Goal: Task Accomplishment & Management: Complete application form

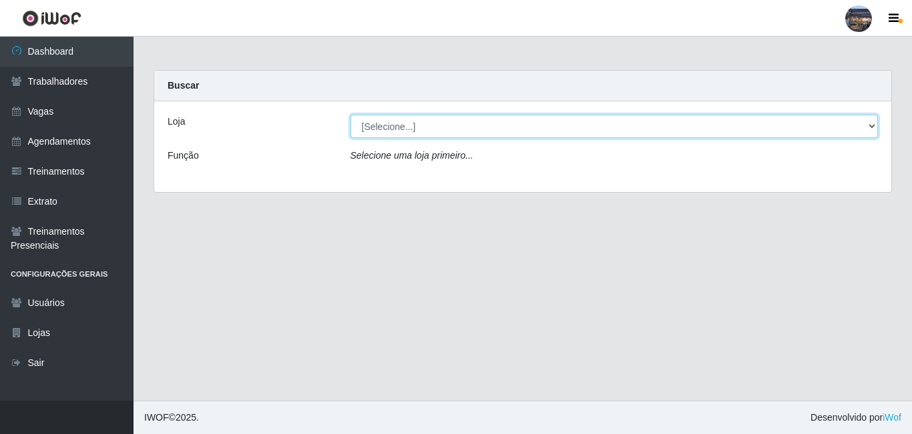
click at [407, 124] on select "[Selecione...] Gostinho da Roça" at bounding box center [614, 126] width 528 height 23
select select "303"
click at [350, 115] on select "[Selecione...] Gostinho da Roça" at bounding box center [614, 126] width 528 height 23
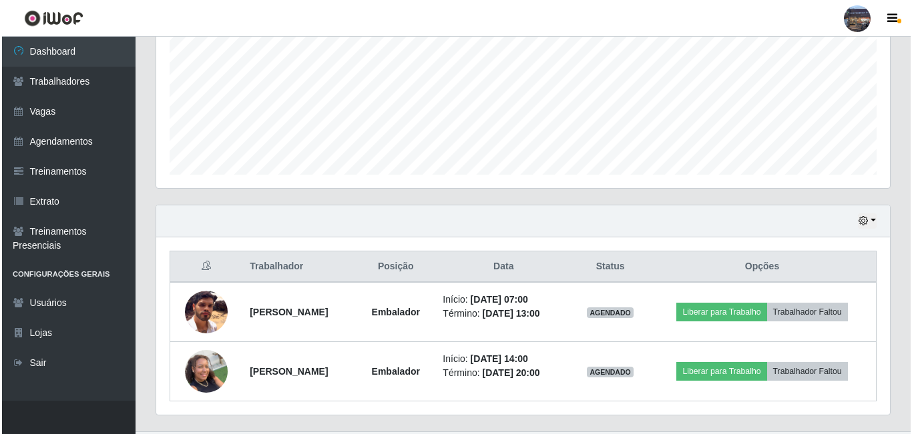
scroll to position [333, 0]
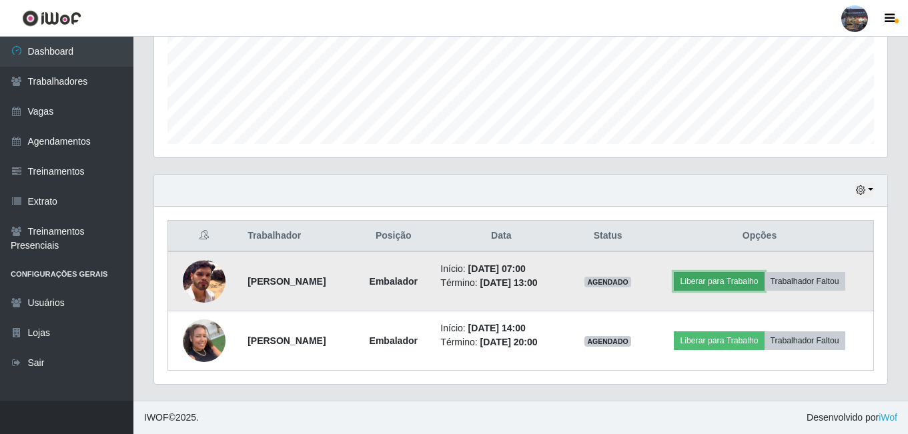
click at [738, 279] on button "Liberar para Trabalho" at bounding box center [719, 281] width 90 height 19
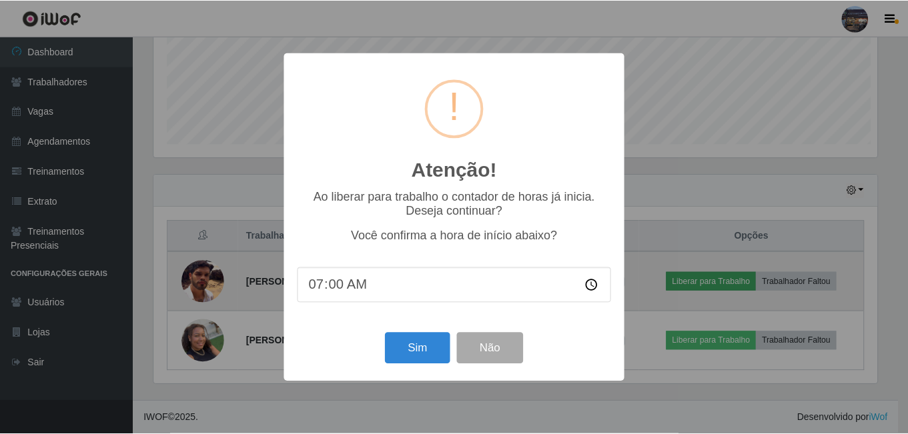
scroll to position [277, 727]
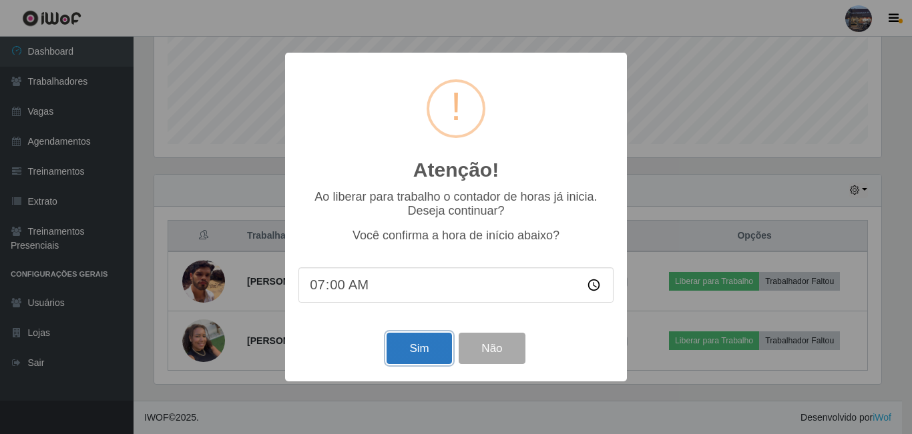
click at [445, 350] on button "Sim" at bounding box center [418, 348] width 65 height 31
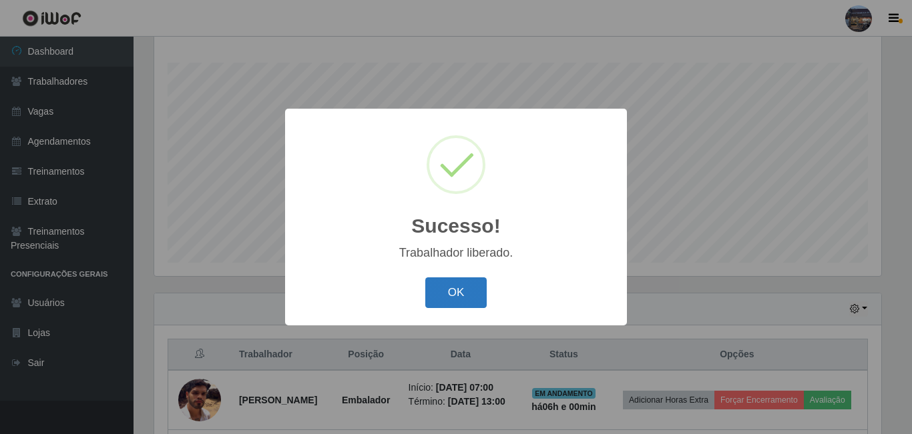
click at [461, 292] on button "OK" at bounding box center [456, 293] width 62 height 31
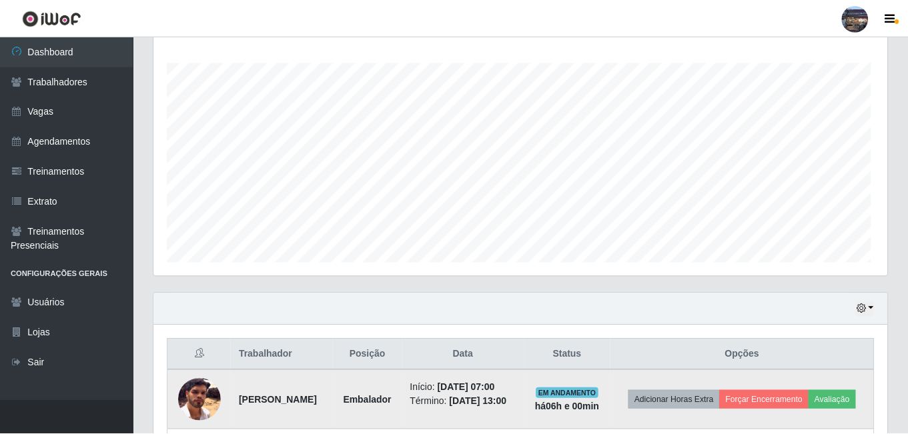
scroll to position [277, 734]
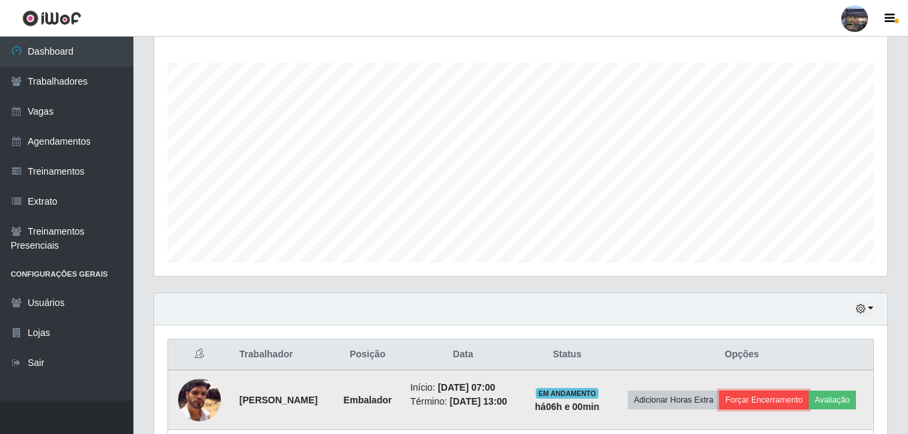
click at [795, 400] on button "Forçar Encerramento" at bounding box center [763, 400] width 89 height 19
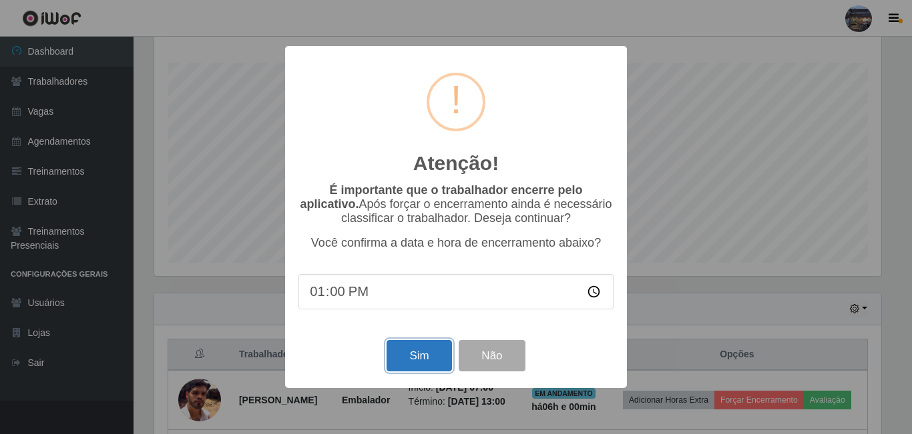
click at [425, 357] on button "Sim" at bounding box center [418, 355] width 65 height 31
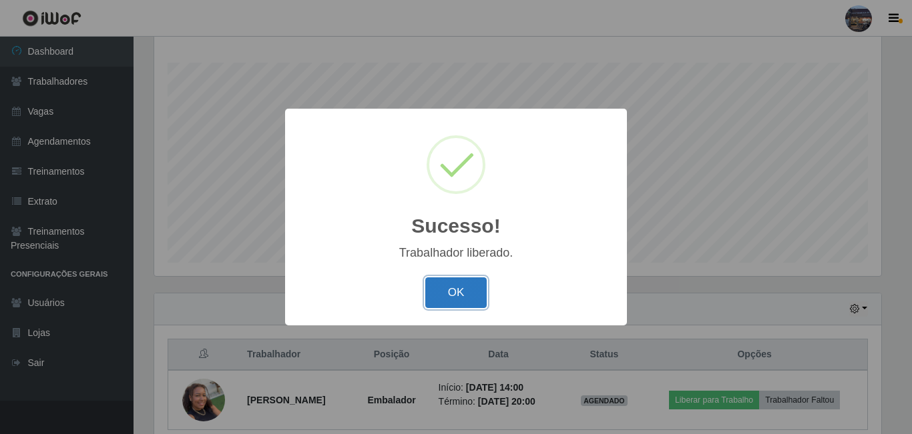
click at [459, 286] on button "OK" at bounding box center [456, 293] width 62 height 31
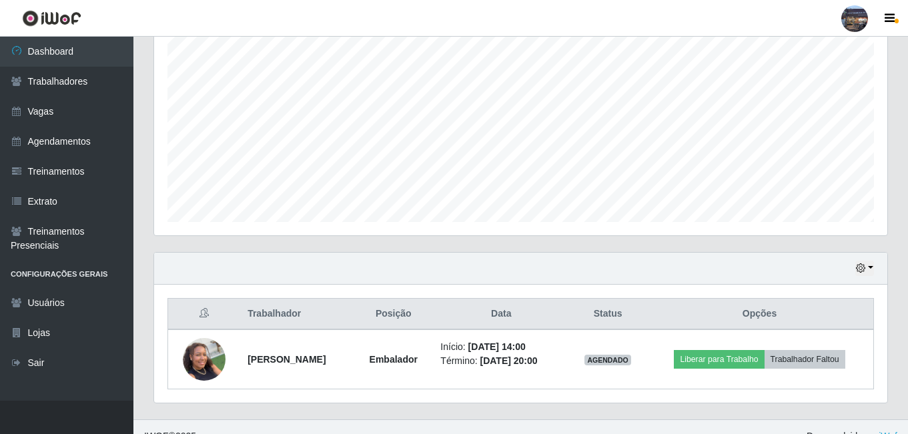
scroll to position [274, 0]
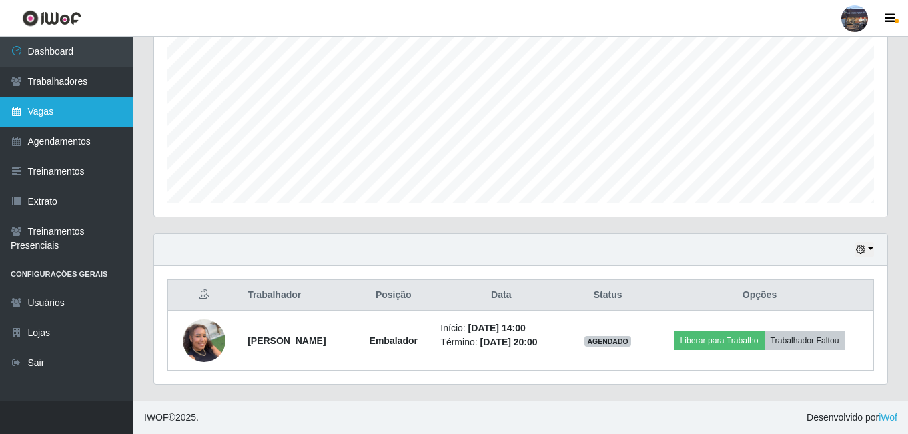
drag, startPoint x: 56, startPoint y: 115, endPoint x: 78, endPoint y: 123, distance: 23.7
click at [57, 115] on link "Vagas" at bounding box center [66, 112] width 133 height 30
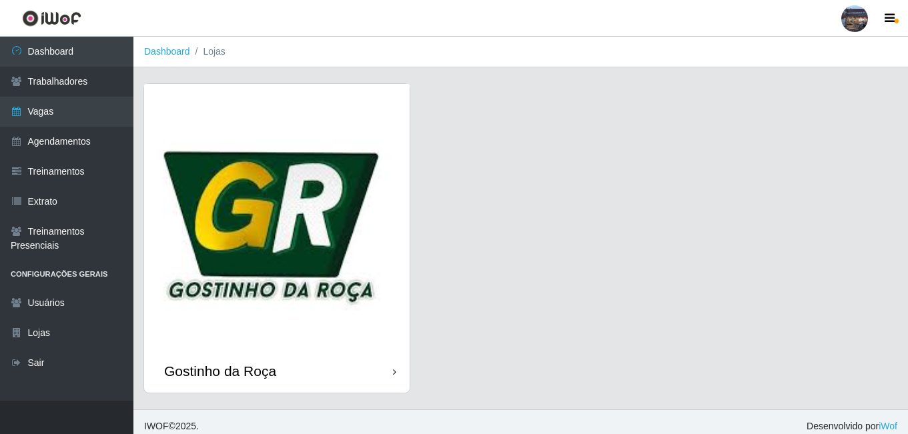
click at [338, 193] on img at bounding box center [277, 217] width 266 height 266
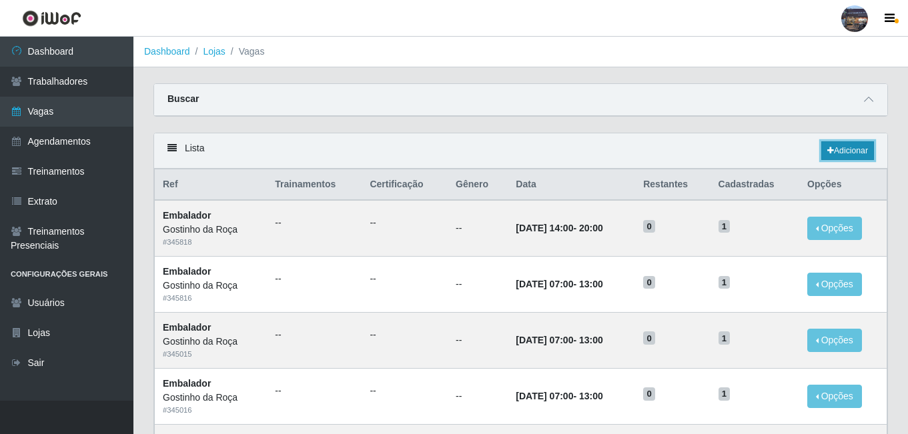
click at [830, 154] on icon at bounding box center [831, 151] width 7 height 8
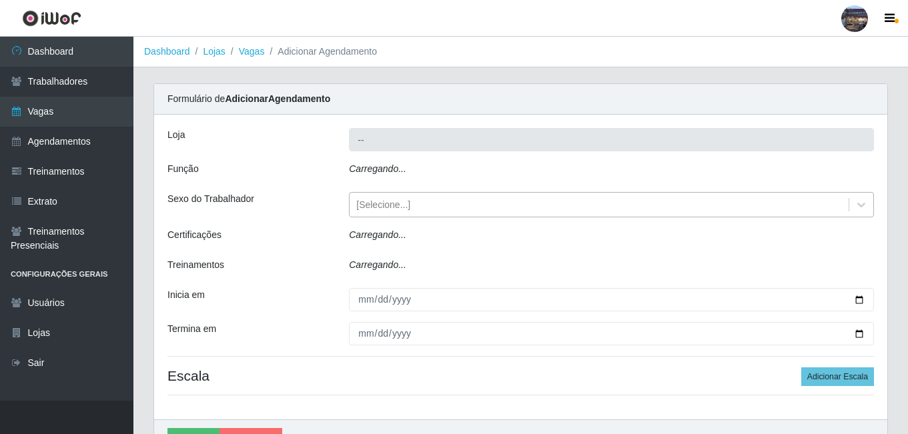
type input "Gostinho da Roça"
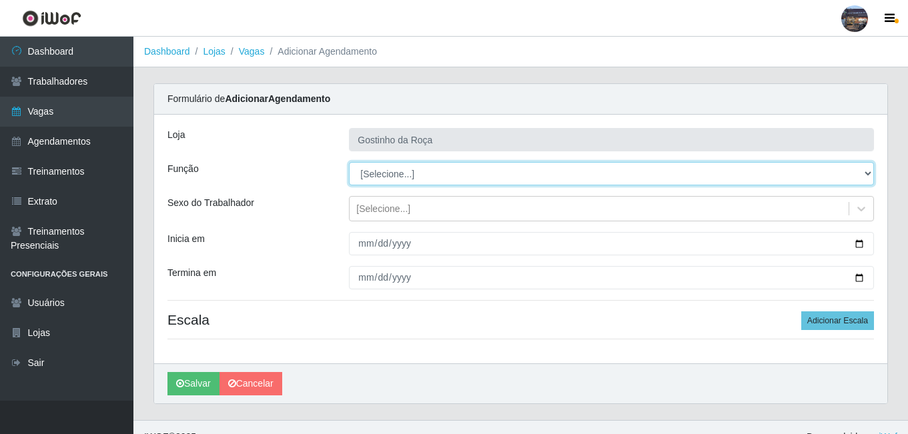
click at [432, 181] on select "[Selecione...] ASG ASG + ASG ++ Embalador Embalador + Embalador ++ Operador de …" at bounding box center [611, 173] width 525 height 23
select select "1"
click at [349, 162] on select "[Selecione...] ASG ASG + ASG ++ Embalador Embalador + Embalador ++ Operador de …" at bounding box center [611, 173] width 525 height 23
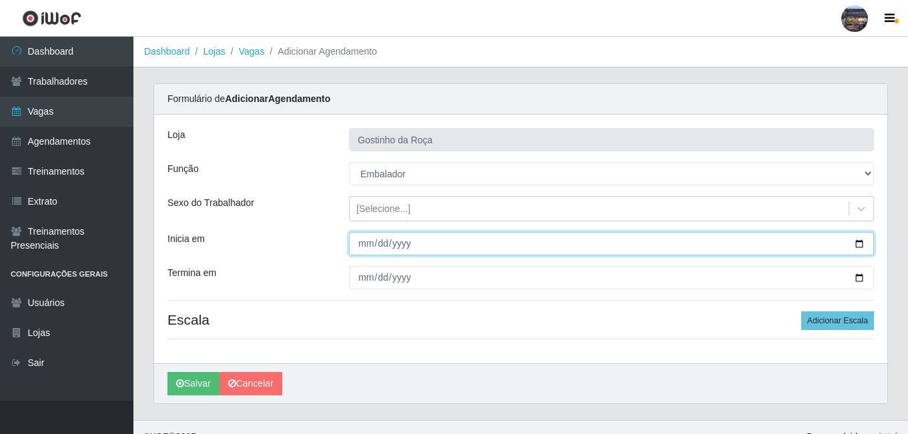
click at [397, 251] on input "Inicia em" at bounding box center [611, 243] width 525 height 23
click at [859, 246] on input "Inicia em" at bounding box center [611, 243] width 525 height 23
type input "[DATE]"
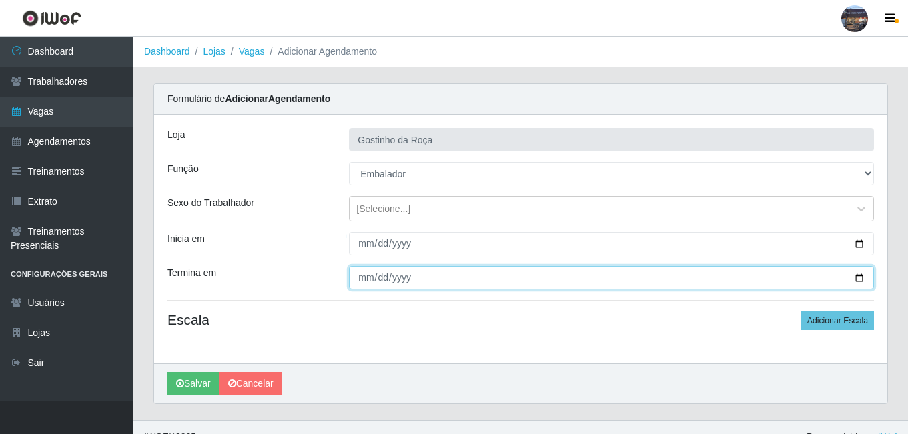
click at [858, 280] on input "Termina em" at bounding box center [611, 277] width 525 height 23
type input "[DATE]"
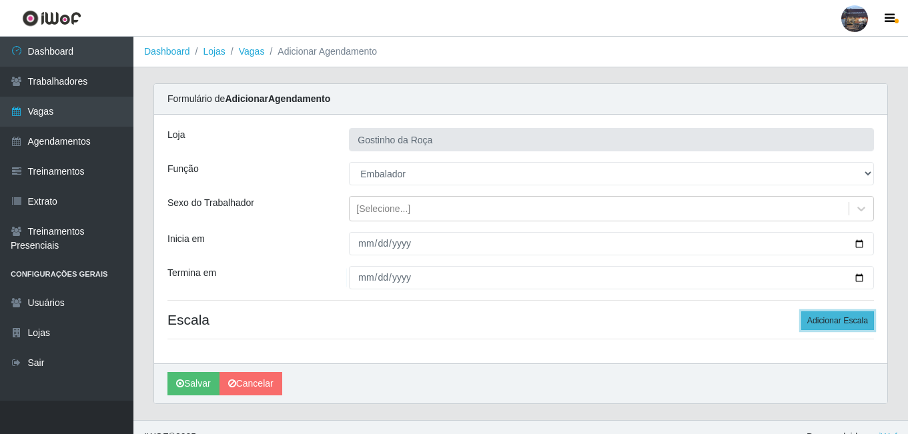
click at [859, 321] on button "Adicionar Escala" at bounding box center [838, 321] width 73 height 19
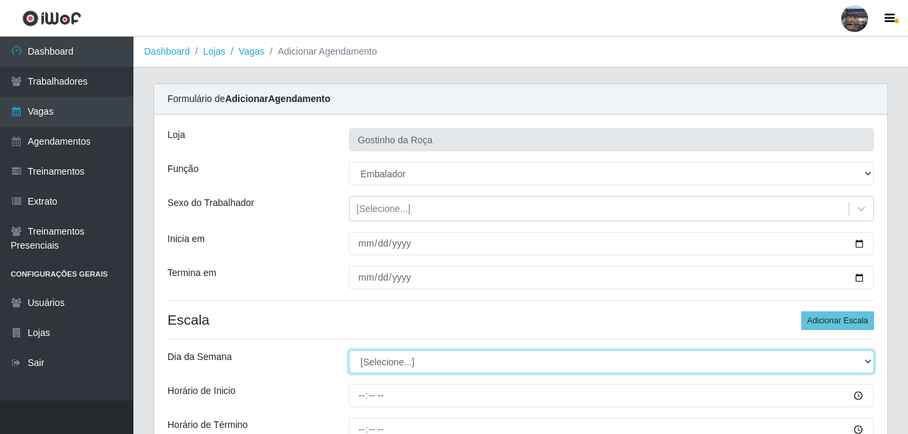
click at [420, 360] on select "[Selecione...] Segunda Terça Quarta Quinta Sexta Sábado Domingo" at bounding box center [611, 361] width 525 height 23
select select "4"
click at [349, 350] on select "[Selecione...] Segunda Terça Quarta Quinta Sexta Sábado Domingo" at bounding box center [611, 361] width 525 height 23
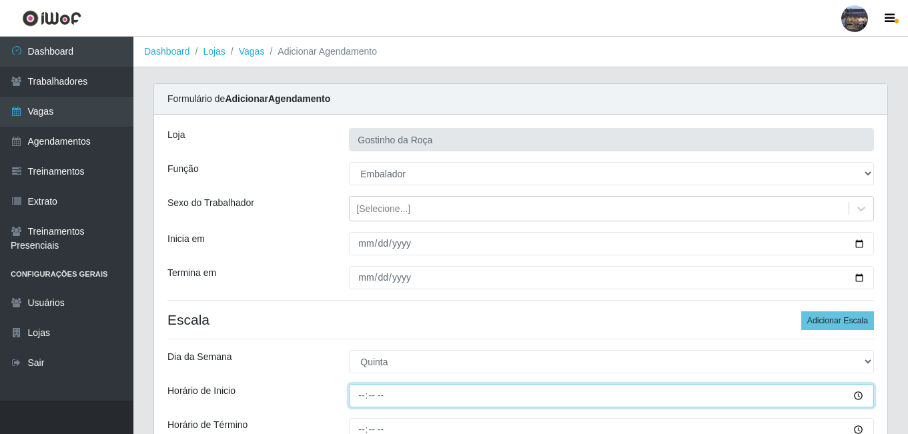
click at [369, 394] on input "Horário de Inicio" at bounding box center [611, 395] width 525 height 23
click at [361, 394] on input "Horário de Inicio" at bounding box center [611, 395] width 525 height 23
type input "07:00"
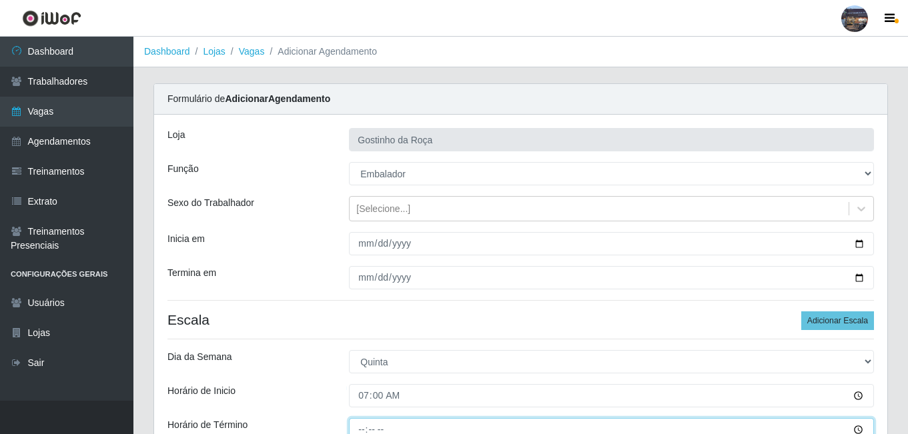
click at [360, 430] on input "Horário de Término" at bounding box center [611, 429] width 525 height 23
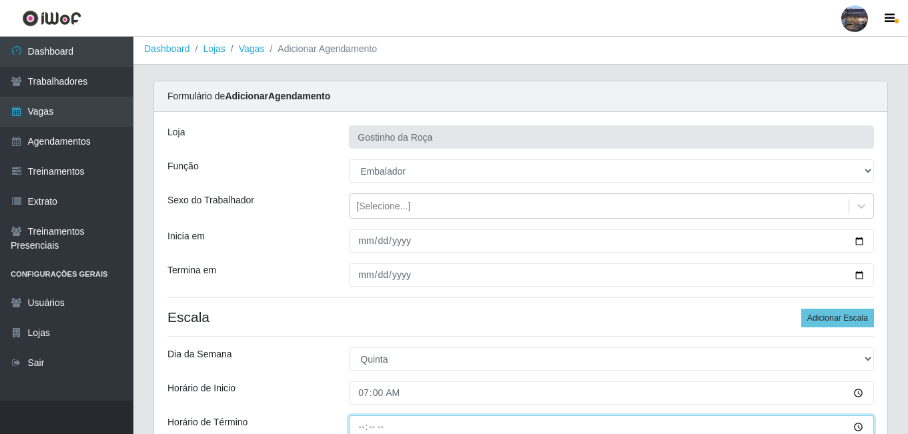
type input "13:00"
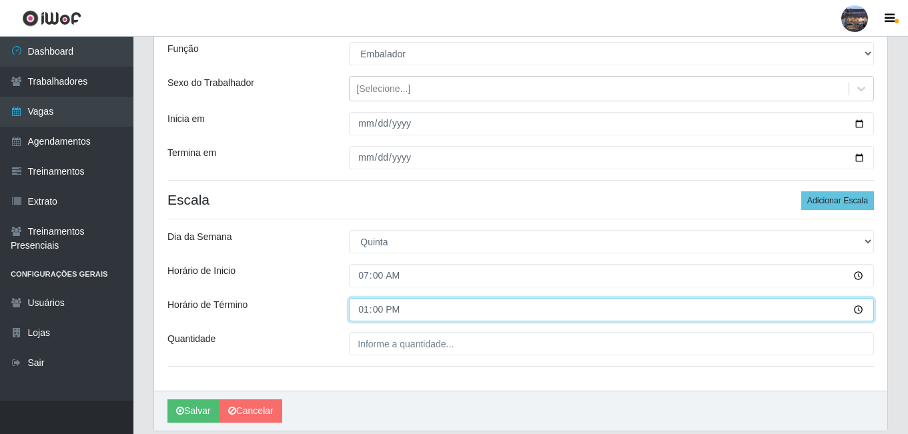
scroll to position [125, 0]
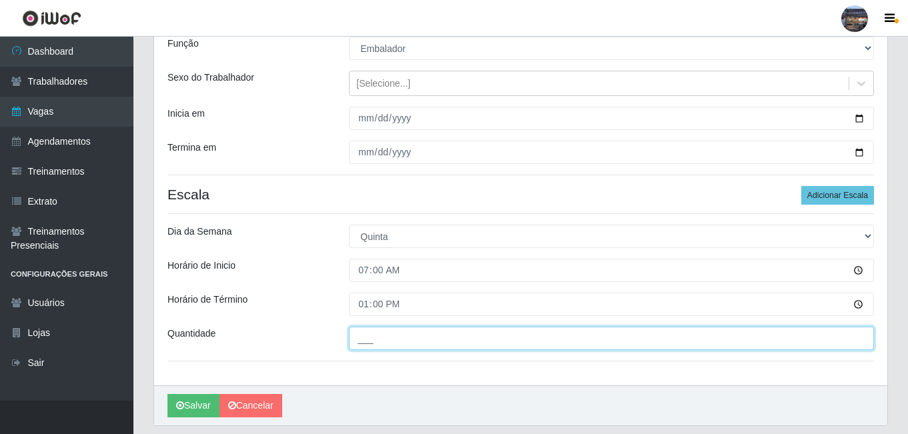
click at [481, 332] on input "___" at bounding box center [611, 338] width 525 height 23
type input "1__"
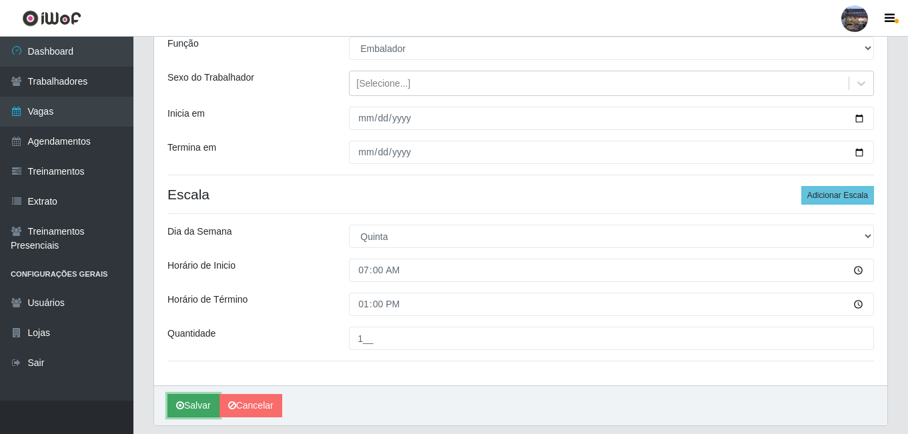
click at [206, 401] on button "Salvar" at bounding box center [194, 405] width 52 height 23
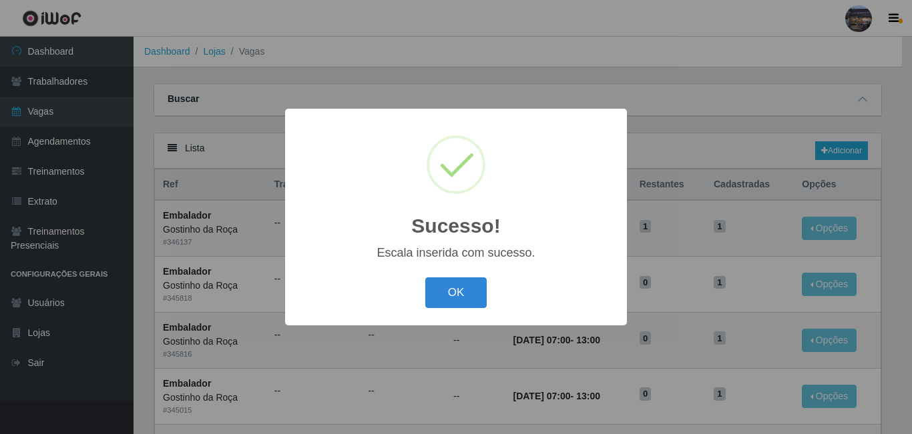
click at [455, 293] on button "OK" at bounding box center [456, 293] width 62 height 31
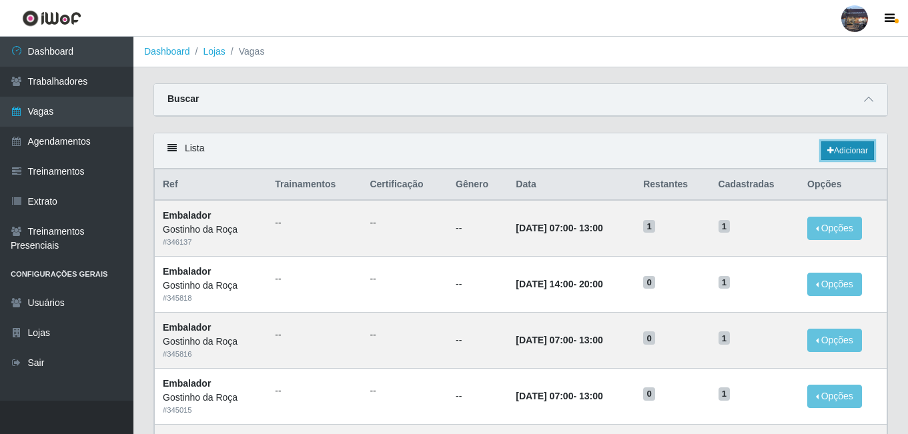
click at [854, 155] on link "Adicionar" at bounding box center [848, 150] width 53 height 19
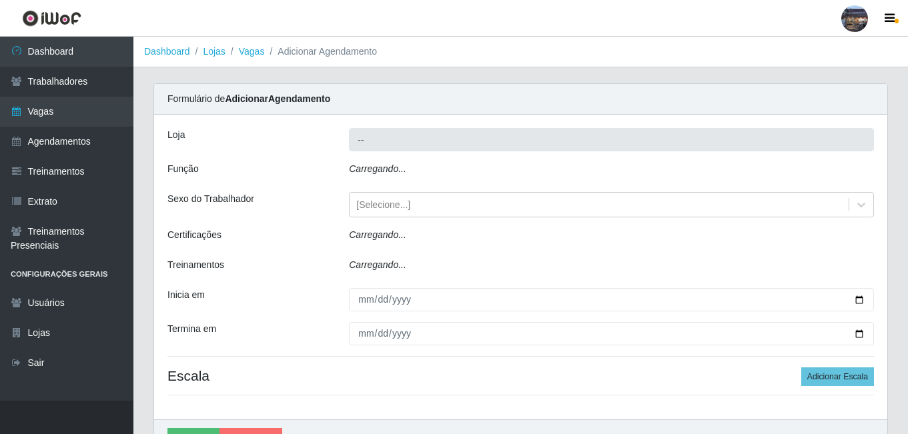
type input "Gostinho da Roça"
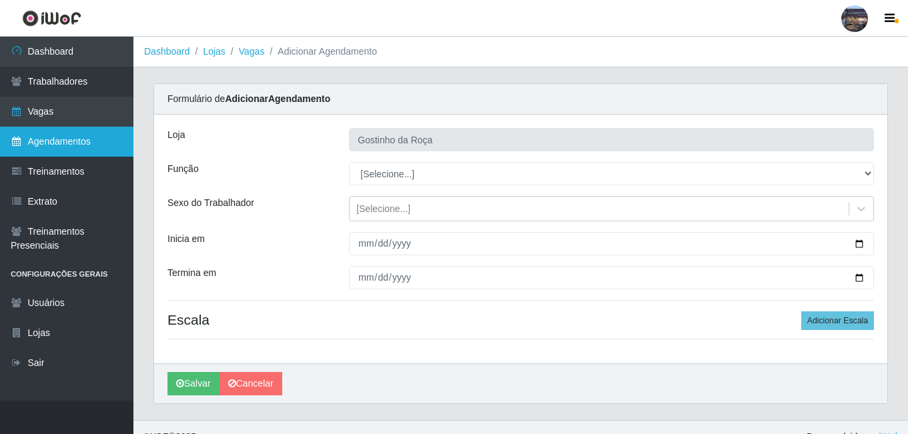
click at [63, 146] on link "Agendamentos" at bounding box center [66, 142] width 133 height 30
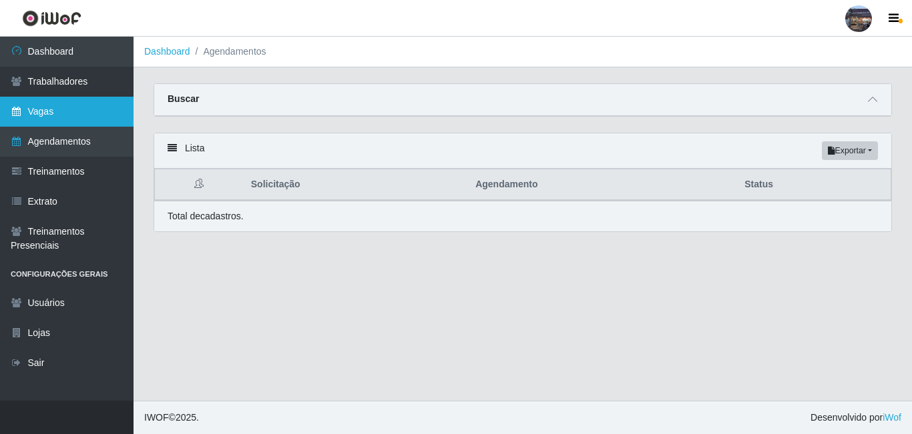
click at [62, 114] on link "Vagas" at bounding box center [66, 112] width 133 height 30
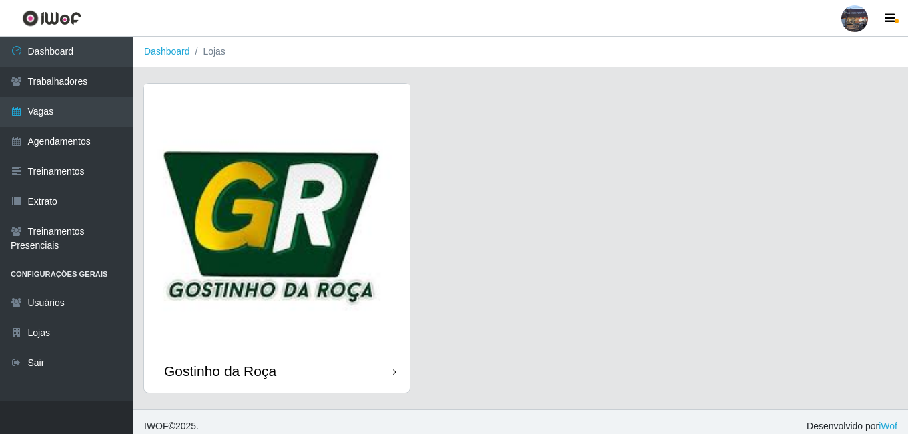
click at [338, 246] on img at bounding box center [277, 217] width 266 height 266
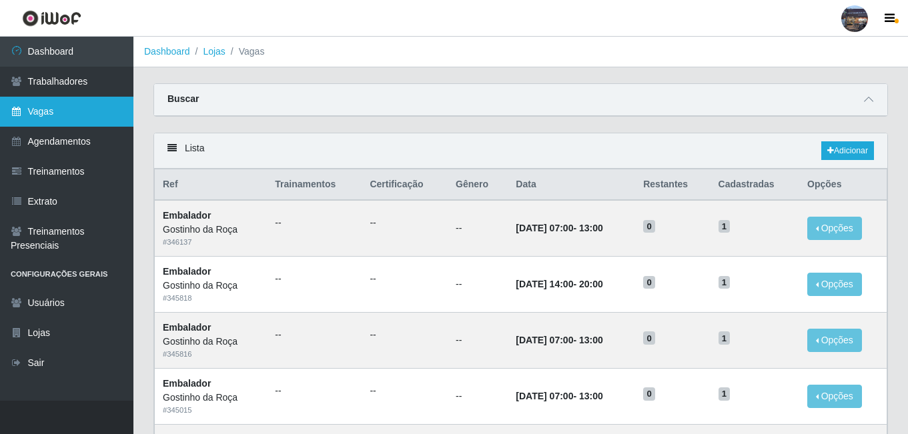
click at [82, 113] on link "Vagas" at bounding box center [66, 112] width 133 height 30
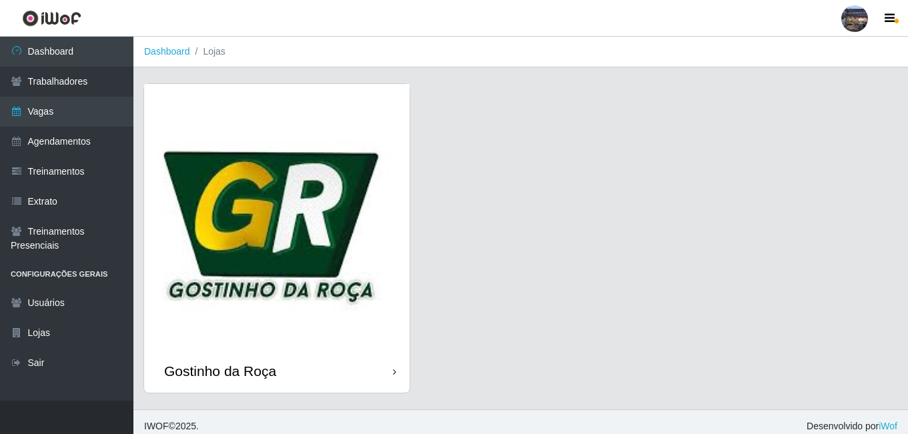
click at [328, 180] on img at bounding box center [277, 217] width 266 height 266
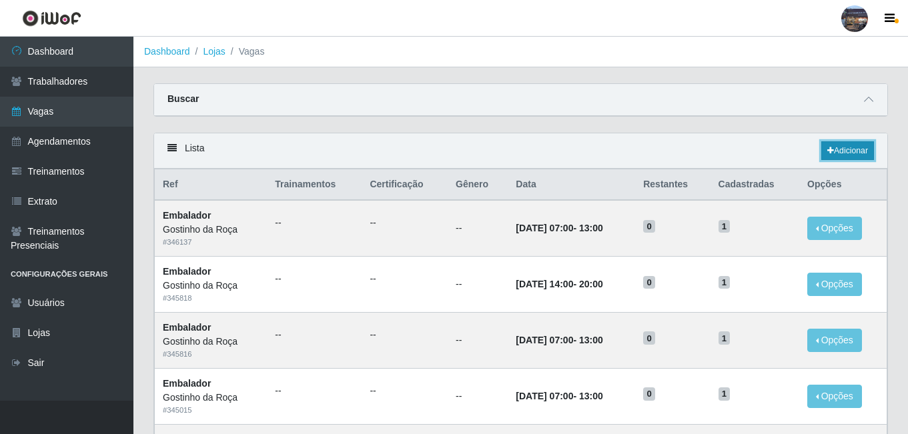
click at [841, 153] on link "Adicionar" at bounding box center [848, 150] width 53 height 19
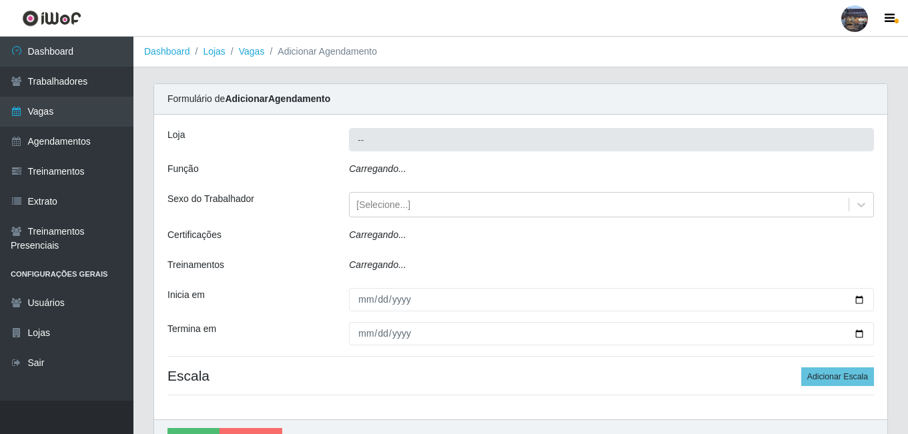
type input "Gostinho da Roça"
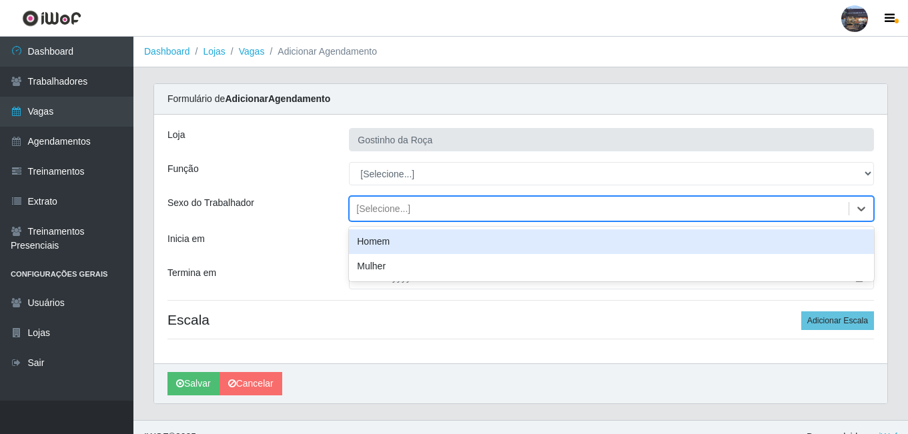
click at [434, 208] on div "[Selecione...]" at bounding box center [599, 209] width 499 height 22
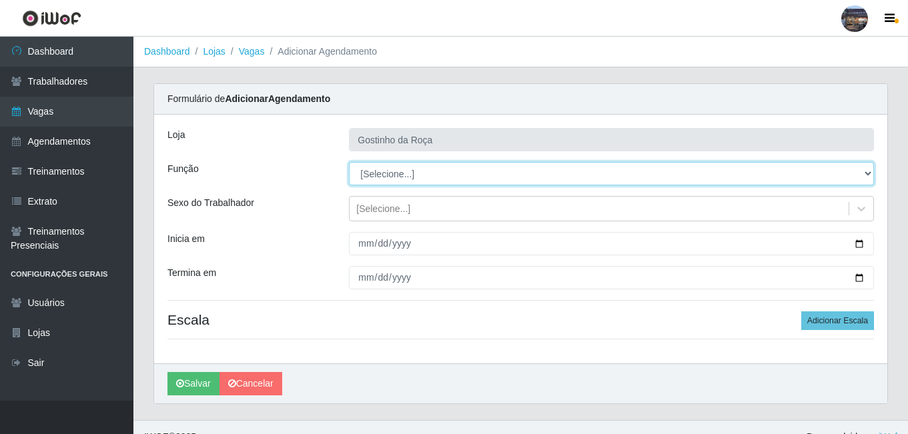
click at [422, 170] on select "[Selecione...] ASG ASG + ASG ++ Embalador Embalador + Embalador ++ Operador de …" at bounding box center [611, 173] width 525 height 23
select select "1"
click at [349, 162] on select "[Selecione...] ASG ASG + ASG ++ Embalador Embalador + Embalador ++ Operador de …" at bounding box center [611, 173] width 525 height 23
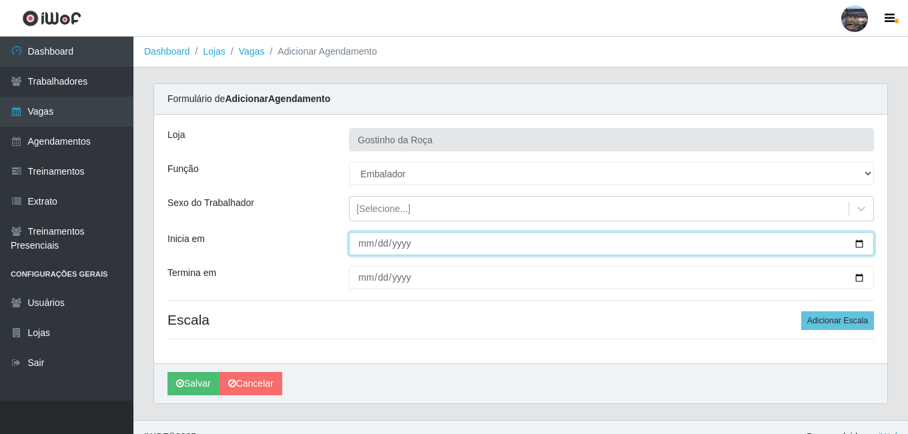
click at [853, 243] on input "Inicia em" at bounding box center [611, 243] width 525 height 23
click at [862, 243] on input "Inicia em" at bounding box center [611, 243] width 525 height 23
type input "[DATE]"
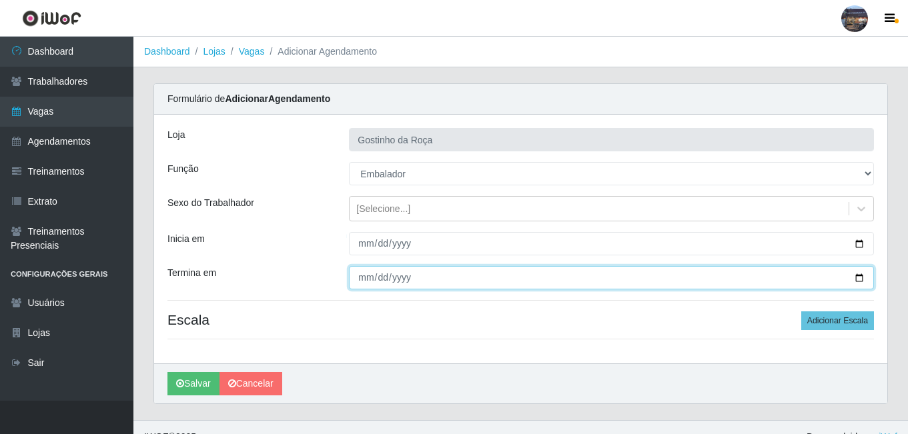
click at [860, 279] on input "Termina em" at bounding box center [611, 277] width 525 height 23
type input "[DATE]"
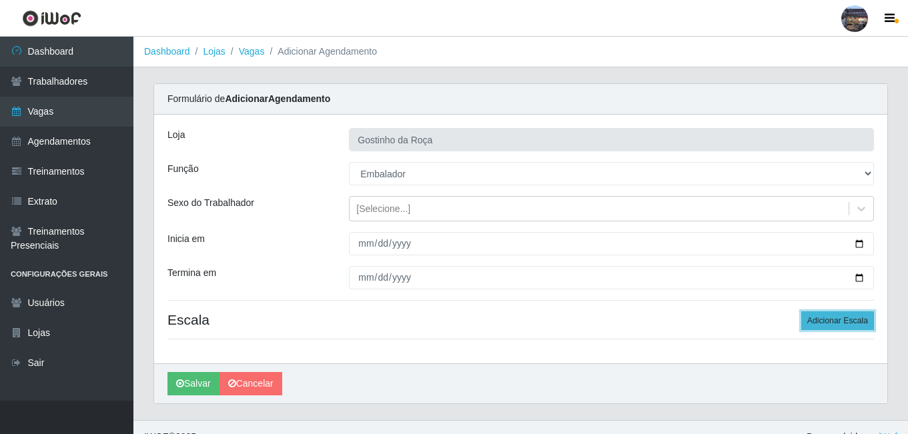
click at [858, 321] on button "Adicionar Escala" at bounding box center [838, 321] width 73 height 19
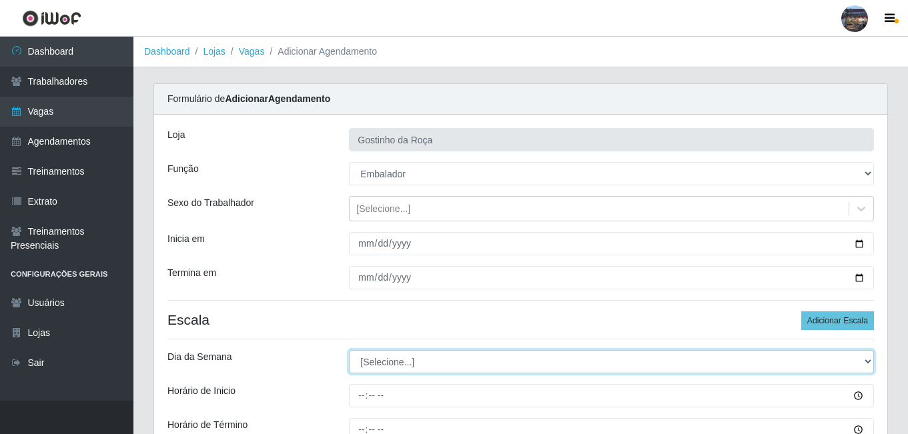
click at [379, 366] on select "[Selecione...] Segunda Terça Quarta Quinta Sexta Sábado Domingo" at bounding box center [611, 361] width 525 height 23
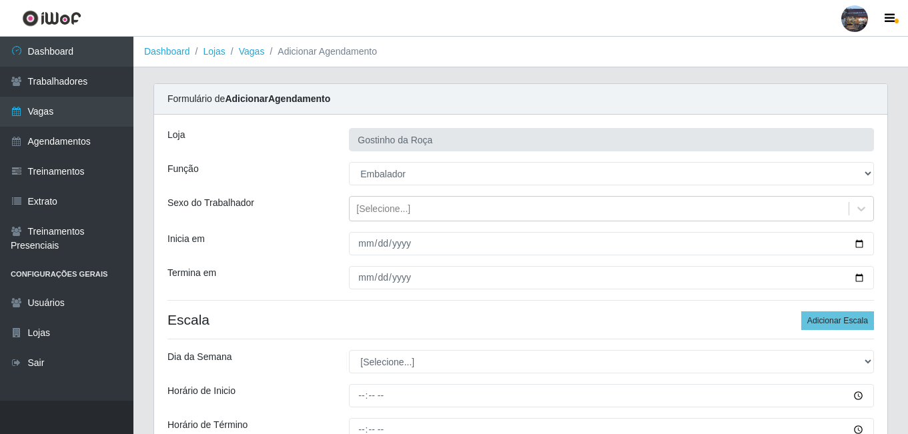
drag, startPoint x: 587, startPoint y: 224, endPoint x: 527, endPoint y: 264, distance: 72.6
click at [586, 225] on div "[PERSON_NAME] da Roça Função [Selecione...] ASG ASG + ASG ++ Embalador Embalado…" at bounding box center [521, 313] width 734 height 396
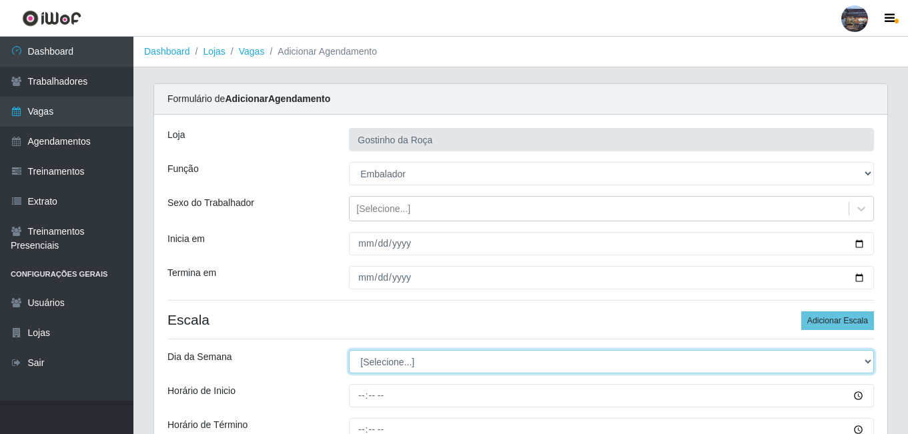
click at [388, 366] on select "[Selecione...] Segunda Terça Quarta Quinta Sexta Sábado Domingo" at bounding box center [611, 361] width 525 height 23
select select "4"
click at [349, 350] on select "[Selecione...] Segunda Terça Quarta Quinta Sexta Sábado Domingo" at bounding box center [611, 361] width 525 height 23
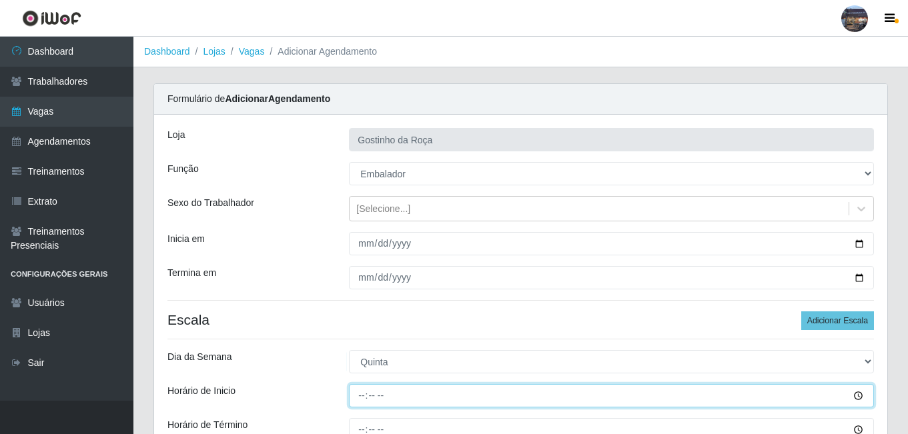
click at [365, 394] on input "Horário de Inicio" at bounding box center [611, 395] width 525 height 23
type input "14:00"
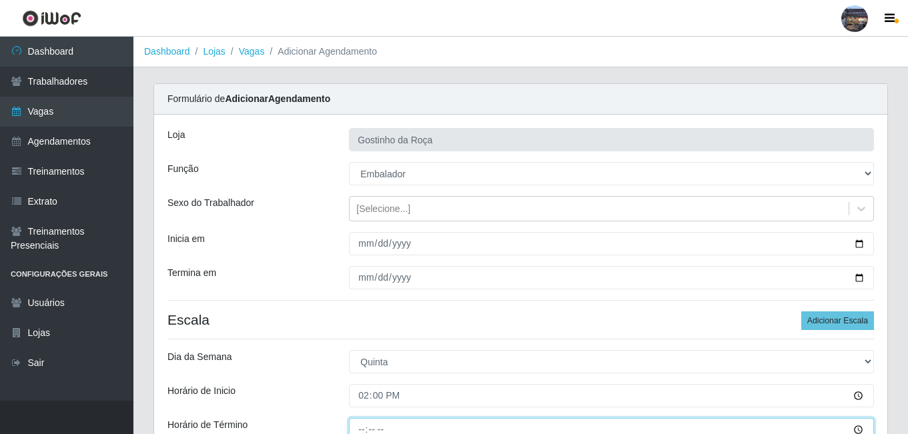
click at [363, 428] on input "Horário de Término" at bounding box center [611, 429] width 525 height 23
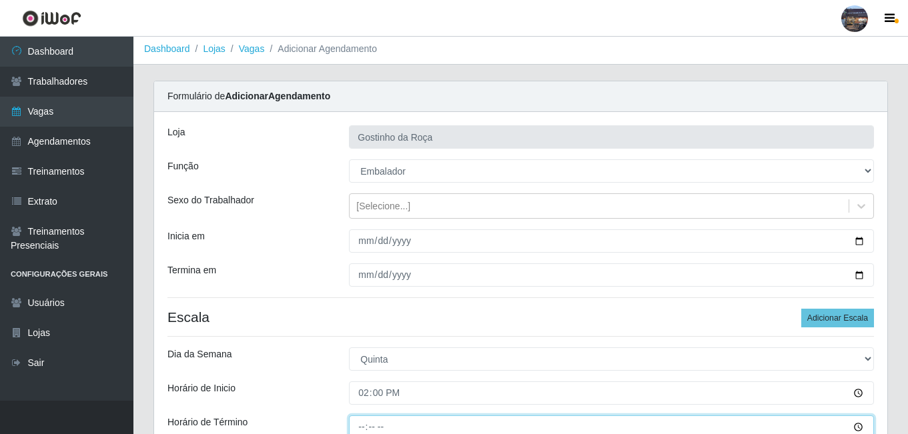
type input "20:00"
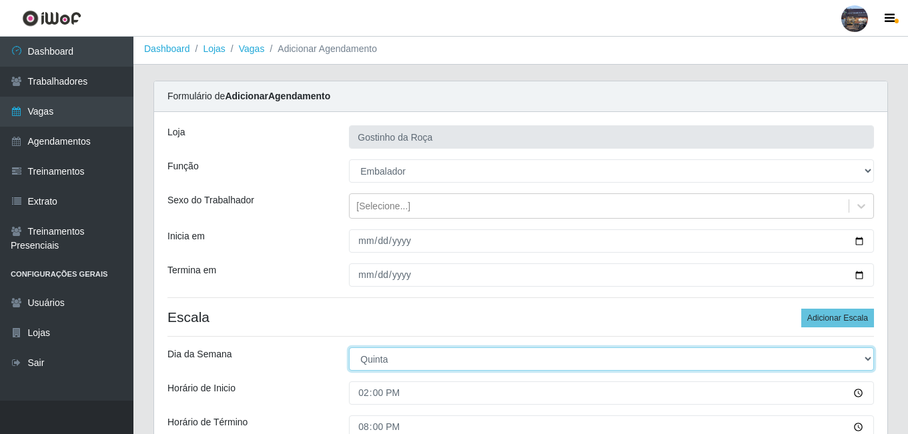
click at [548, 360] on select "[Selecione...] Segunda Terça Quarta Quinta Sexta Sábado Domingo" at bounding box center [611, 359] width 525 height 23
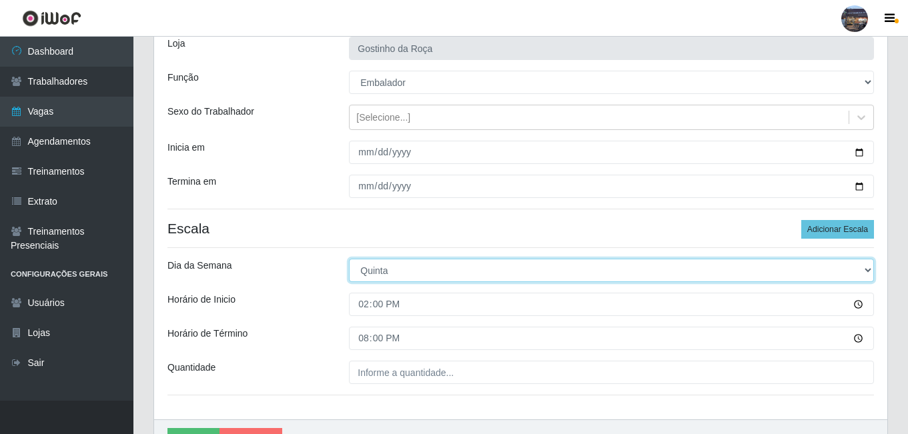
scroll to position [107, 0]
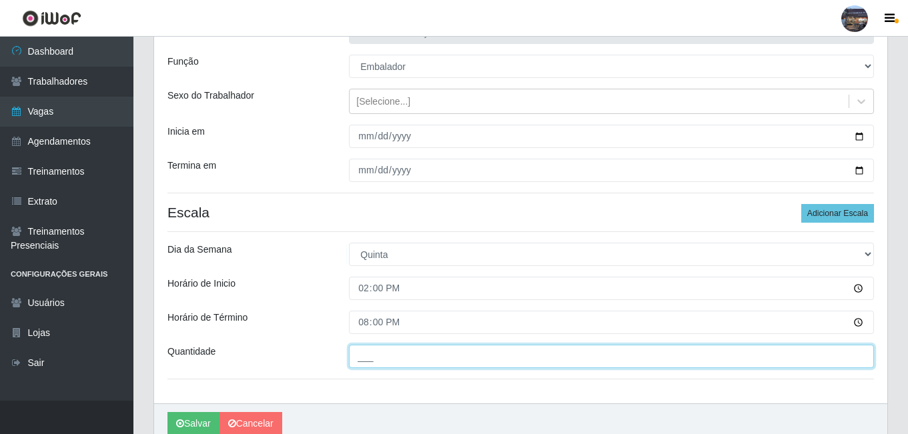
click at [465, 355] on input "___" at bounding box center [611, 356] width 525 height 23
type input "1__"
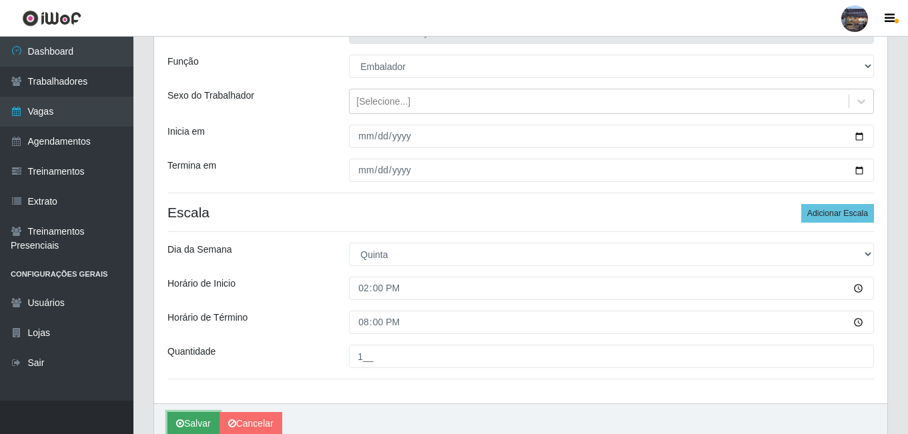
click at [205, 424] on button "Salvar" at bounding box center [194, 423] width 52 height 23
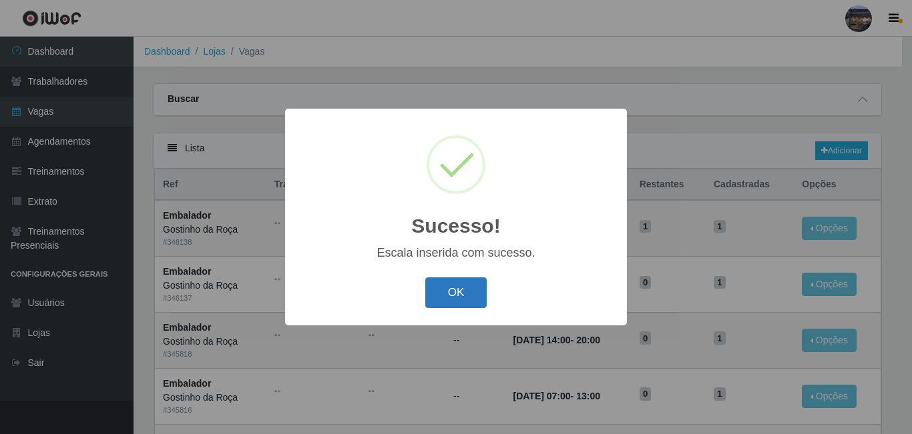
drag, startPoint x: 476, startPoint y: 292, endPoint x: 463, endPoint y: 306, distance: 18.9
click at [476, 292] on button "OK" at bounding box center [456, 293] width 62 height 31
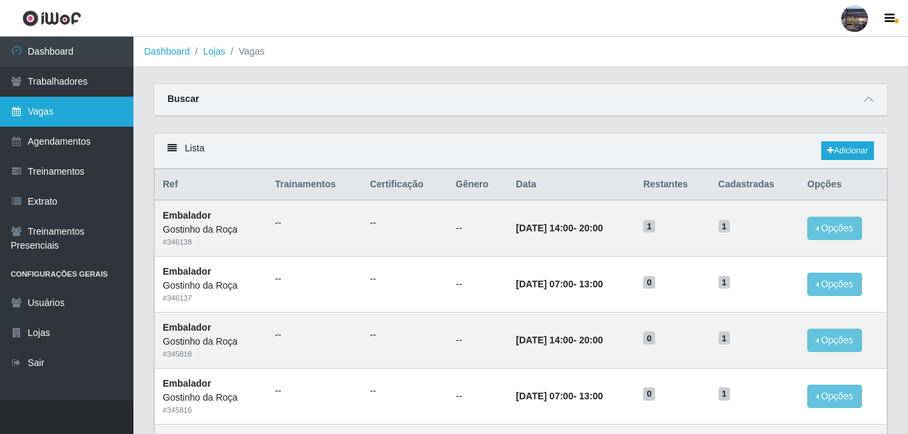
click at [42, 116] on link "Vagas" at bounding box center [66, 112] width 133 height 30
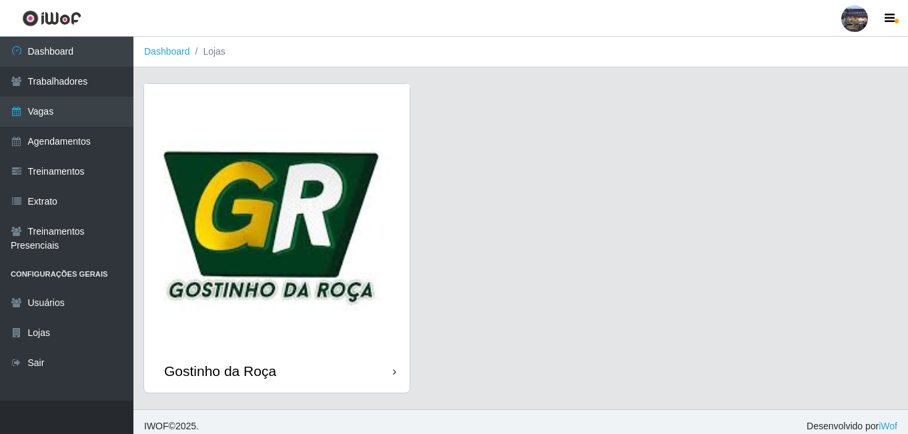
click at [237, 172] on img at bounding box center [277, 217] width 266 height 266
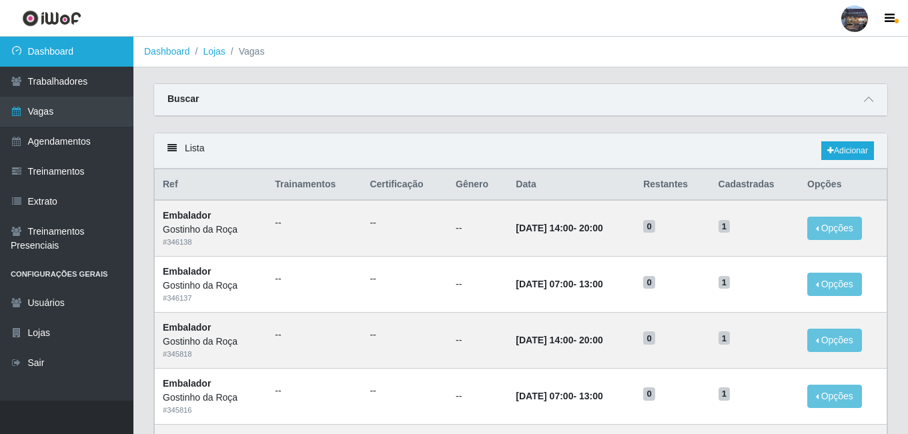
click at [107, 63] on link "Dashboard" at bounding box center [66, 52] width 133 height 30
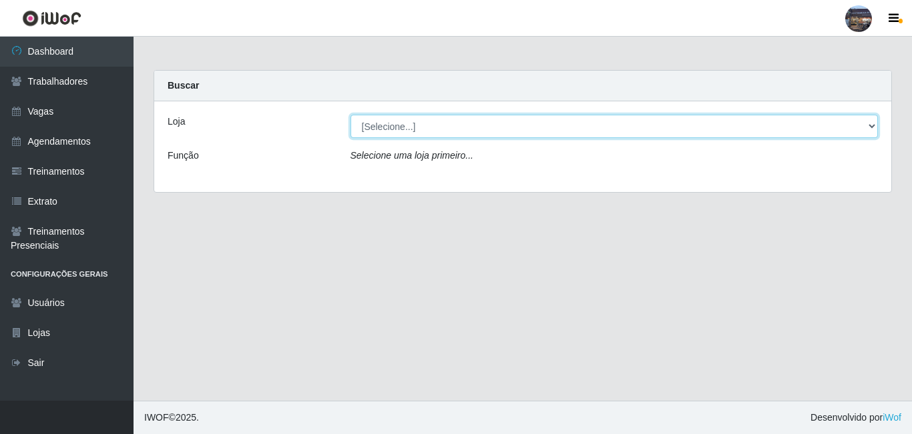
click at [410, 130] on select "[Selecione...] Gostinho da Roça" at bounding box center [614, 126] width 528 height 23
select select "303"
click at [350, 115] on select "[Selecione...] Gostinho da Roça" at bounding box center [614, 126] width 528 height 23
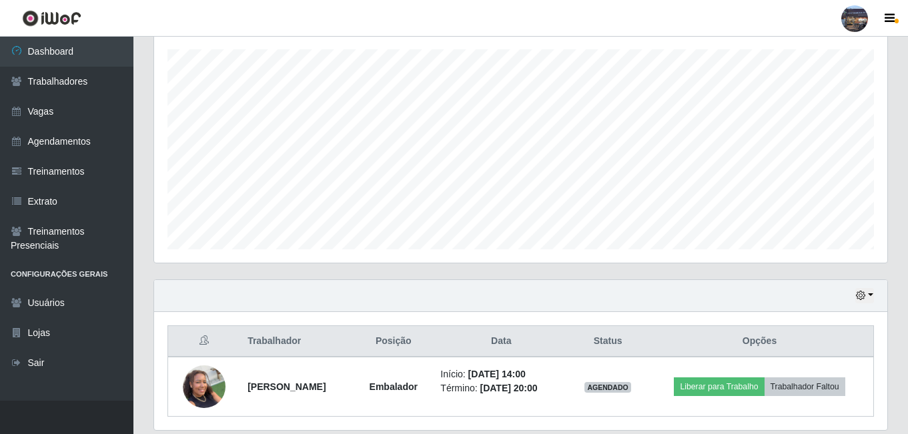
scroll to position [274, 0]
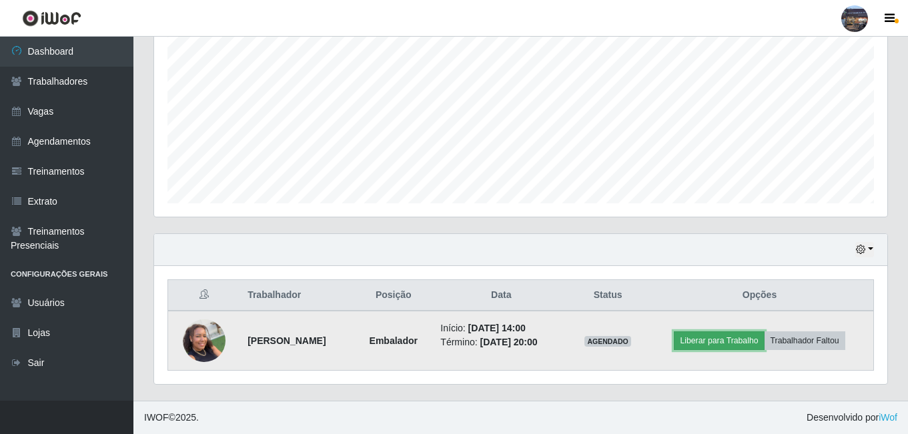
click at [753, 350] on button "Liberar para Trabalho" at bounding box center [719, 341] width 90 height 19
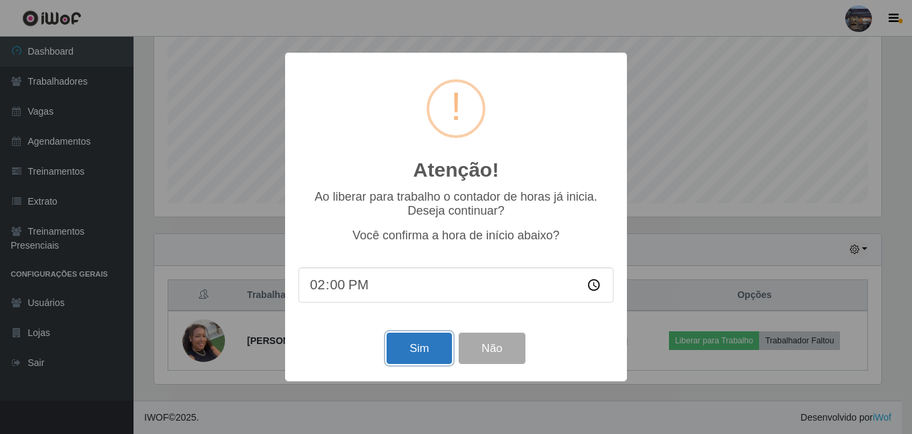
click at [432, 348] on button "Sim" at bounding box center [418, 348] width 65 height 31
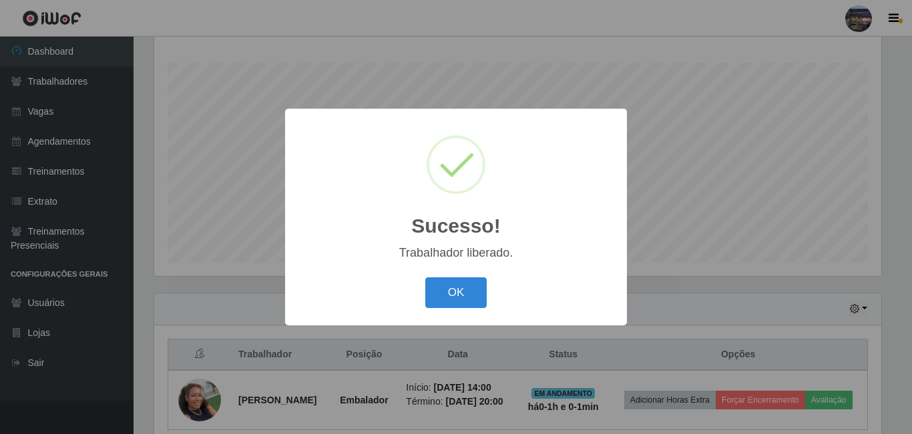
click at [425, 278] on button "OK" at bounding box center [456, 293] width 62 height 31
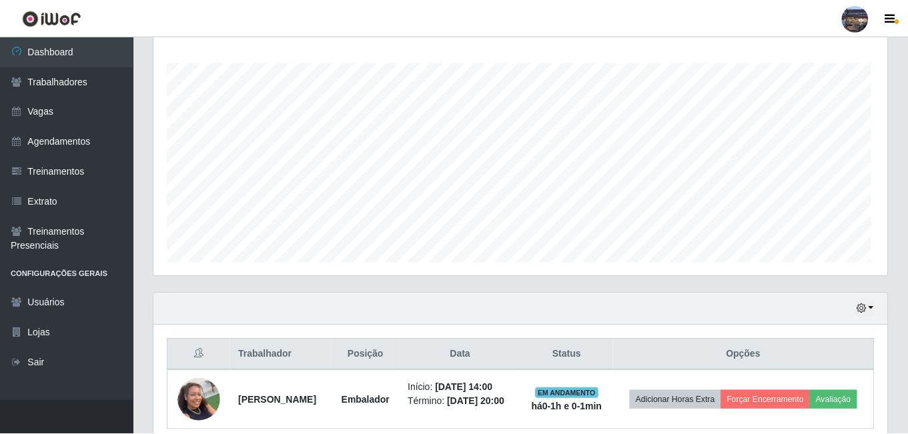
scroll to position [277, 734]
